Goal: Information Seeking & Learning: Learn about a topic

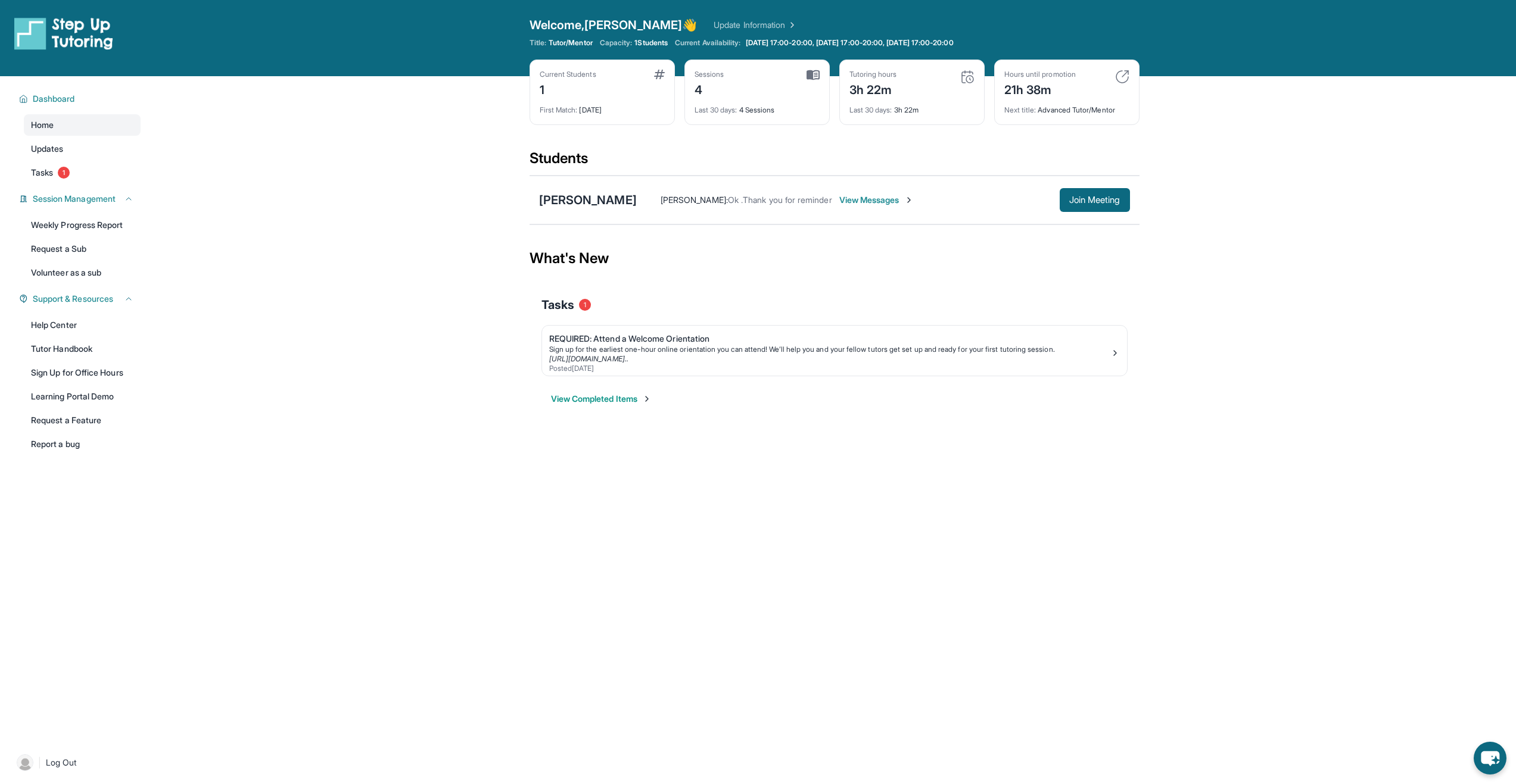
click at [1121, 76] on img at bounding box center [1122, 76] width 14 height 14
click at [1075, 78] on div "Hours until promotion" at bounding box center [1040, 74] width 72 height 10
click at [1123, 78] on img at bounding box center [1122, 76] width 14 height 14
drag, startPoint x: 1014, startPoint y: 72, endPoint x: 1049, endPoint y: 72, distance: 35.0
click at [1029, 72] on div "Hours until promotion" at bounding box center [1040, 74] width 72 height 10
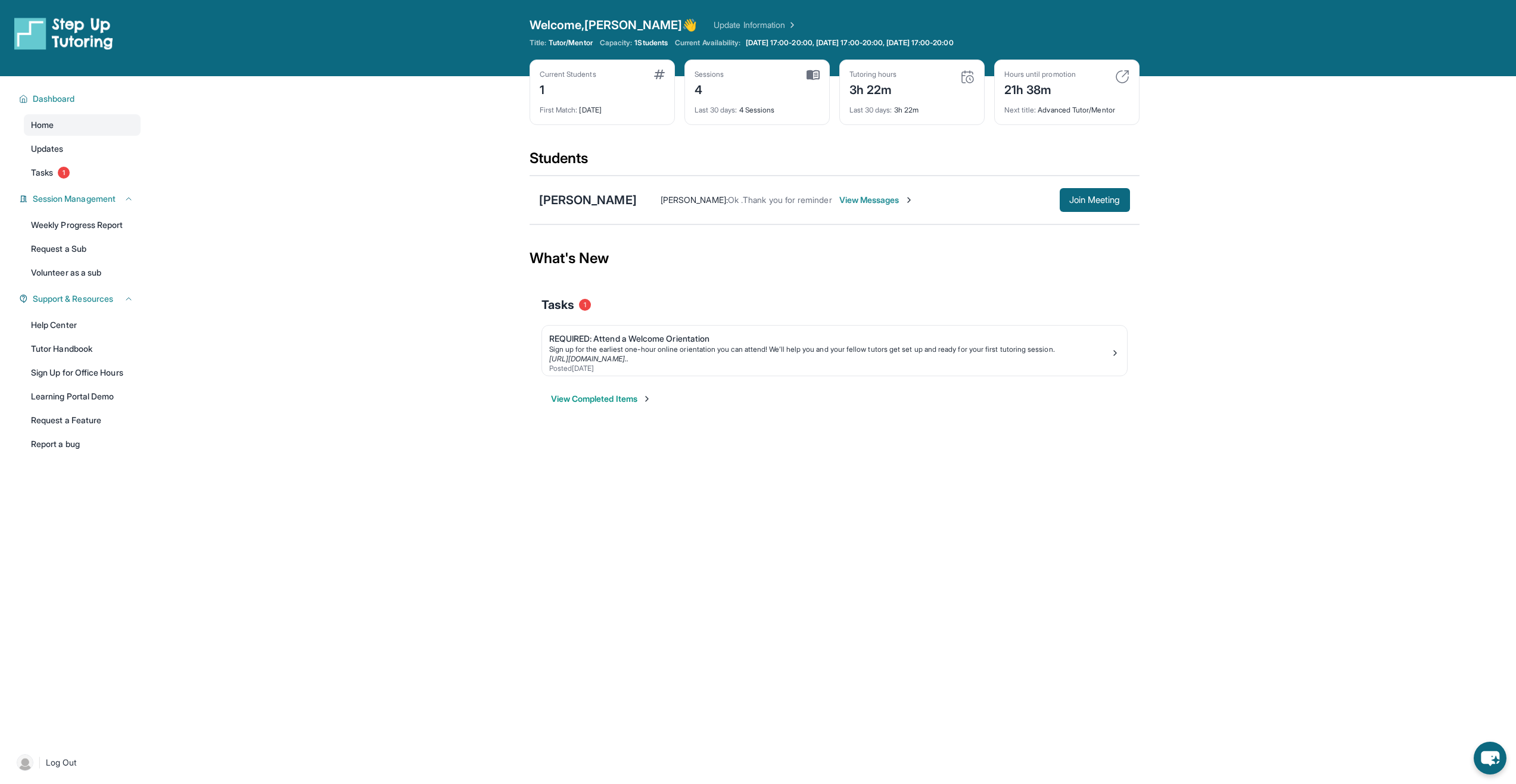
click at [1053, 77] on div "Hours until promotion" at bounding box center [1040, 74] width 72 height 10
drag, startPoint x: 1064, startPoint y: 106, endPoint x: 1114, endPoint y: 109, distance: 50.1
click at [1114, 109] on div "Next title : Advanced Tutor/Mentor" at bounding box center [1066, 107] width 125 height 16
click at [1115, 109] on div "Next title : Advanced Tutor/Mentor" at bounding box center [1066, 107] width 125 height 16
